Goal: Task Accomplishment & Management: Complete application form

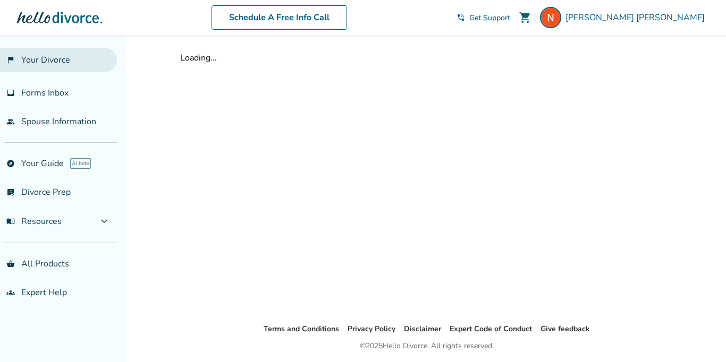
click at [78, 61] on link "flag_2 Your Divorce" at bounding box center [58, 60] width 117 height 24
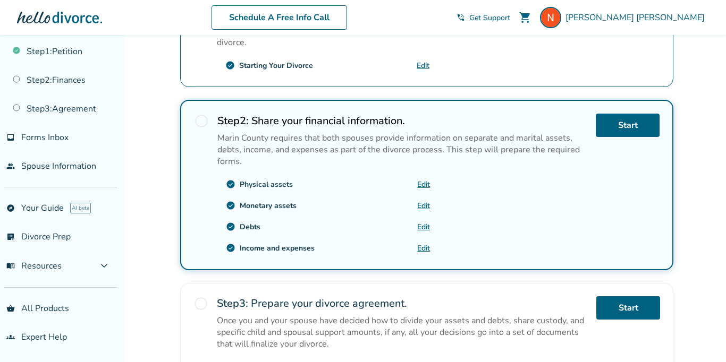
scroll to position [227, 0]
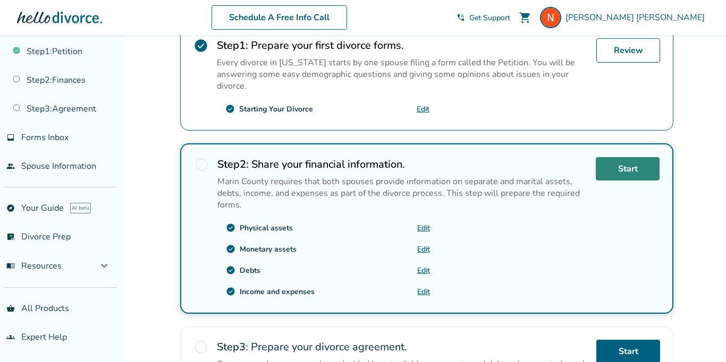
click at [645, 162] on link "Start" at bounding box center [628, 168] width 64 height 23
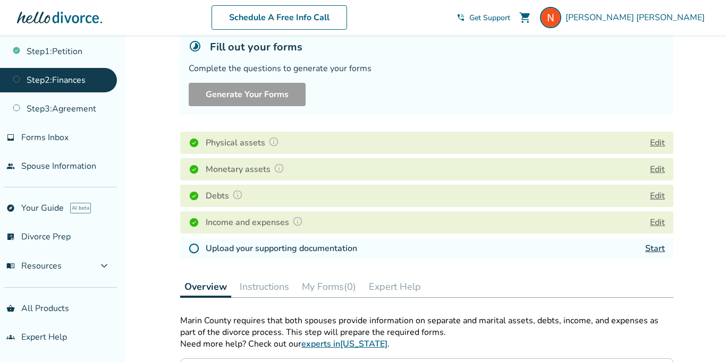
scroll to position [96, 0]
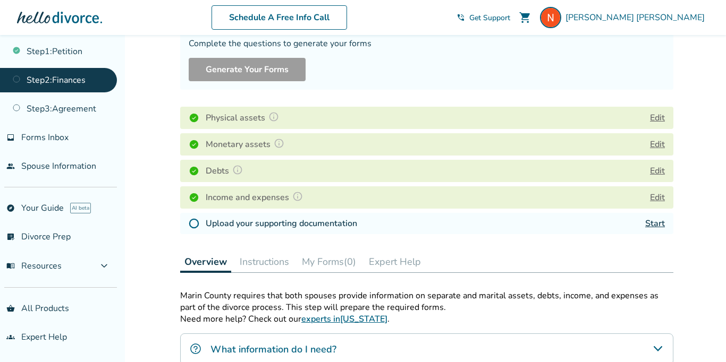
click at [643, 222] on div "Upload your supporting documentation Start" at bounding box center [426, 223] width 493 height 21
click at [646, 224] on link "Start" at bounding box center [655, 224] width 20 height 12
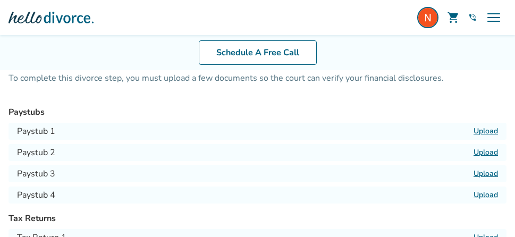
scroll to position [53, 0]
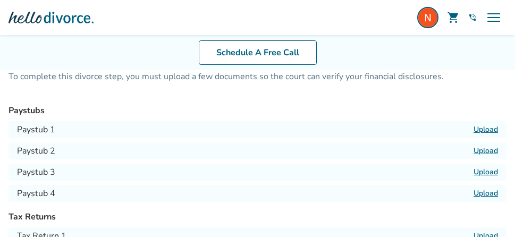
click at [491, 130] on label "Upload" at bounding box center [486, 129] width 24 height 10
click at [0, 0] on input "Upload" at bounding box center [0, 0] width 0 height 0
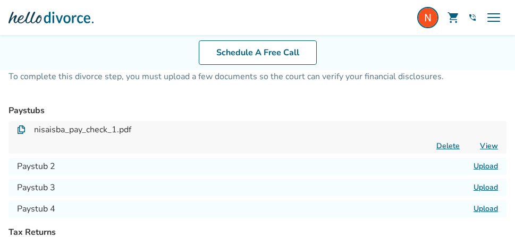
click at [482, 153] on div "nisaisba_pay_check_1.pdf Delete View" at bounding box center [258, 137] width 498 height 32
click at [485, 167] on label "Upload" at bounding box center [486, 166] width 24 height 10
click at [0, 0] on input "Upload" at bounding box center [0, 0] width 0 height 0
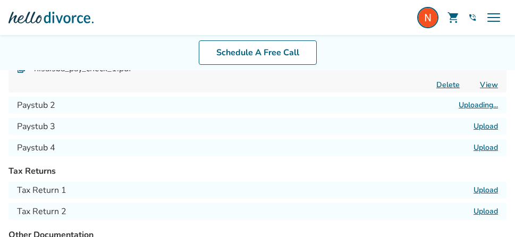
scroll to position [115, 0]
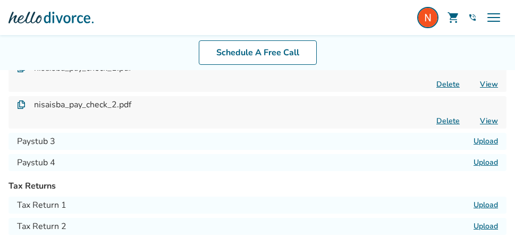
click at [489, 140] on label "Upload" at bounding box center [486, 141] width 24 height 10
click at [0, 0] on input "Upload" at bounding box center [0, 0] width 0 height 0
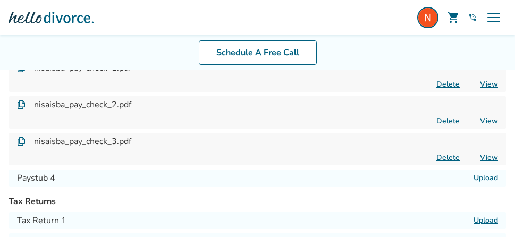
click at [483, 176] on label "Upload" at bounding box center [486, 178] width 24 height 10
click at [0, 0] on input "Upload" at bounding box center [0, 0] width 0 height 0
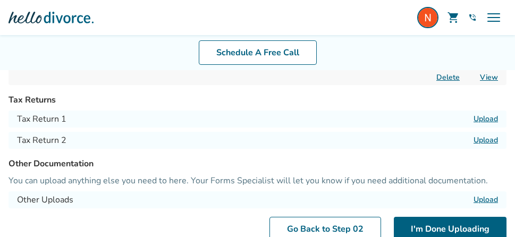
scroll to position [240, 0]
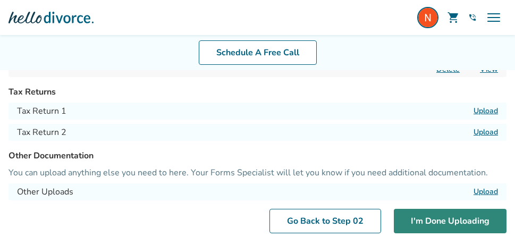
click at [443, 216] on button "I'm Done Uploading" at bounding box center [450, 221] width 113 height 24
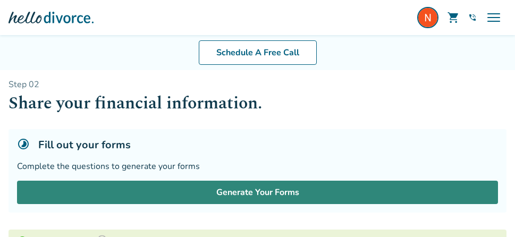
click at [271, 195] on button "Generate Your Forms" at bounding box center [257, 192] width 481 height 23
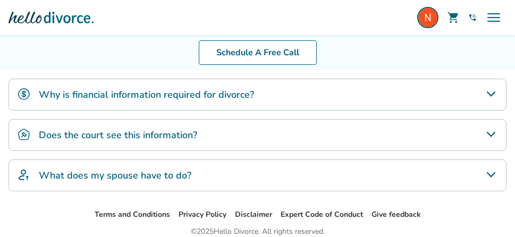
scroll to position [476, 0]
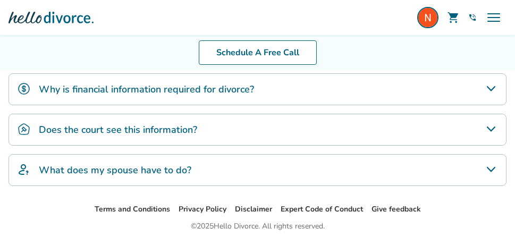
click at [496, 23] on span "menu" at bounding box center [493, 17] width 17 height 17
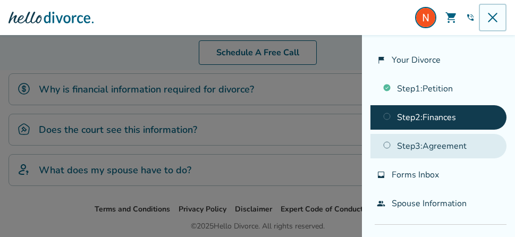
click at [452, 135] on link "Step 3 : Agreement" at bounding box center [438, 146] width 136 height 24
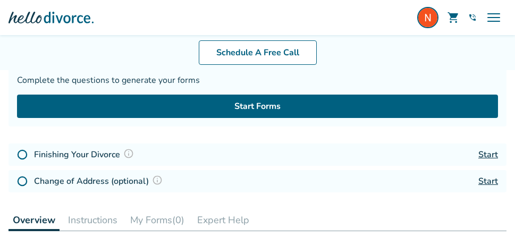
scroll to position [78, 0]
